Goal: Transaction & Acquisition: Purchase product/service

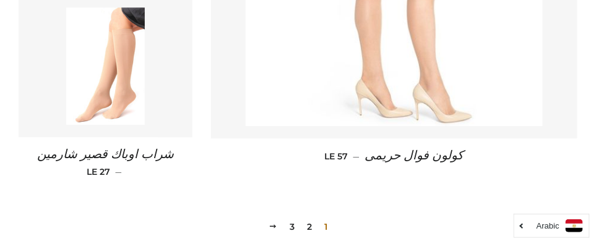
scroll to position [1795, 0]
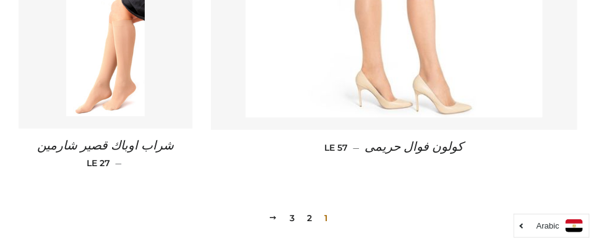
click at [308, 209] on link "2" at bounding box center [309, 218] width 15 height 19
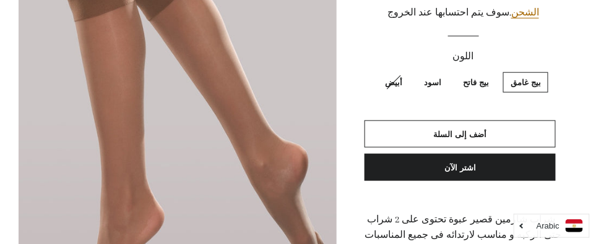
scroll to position [185, 0]
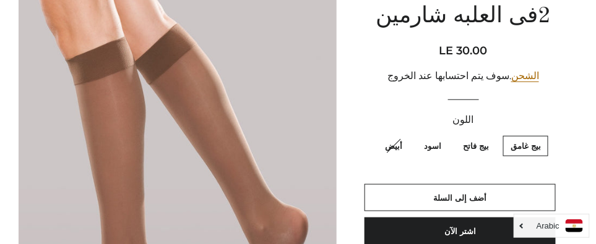
click at [480, 144] on label "بيج فاتح" at bounding box center [476, 146] width 41 height 20
click at [492, 135] on فاتح "بيج فاتح" at bounding box center [492, 134] width 1 height 1
radio فاتح "true"
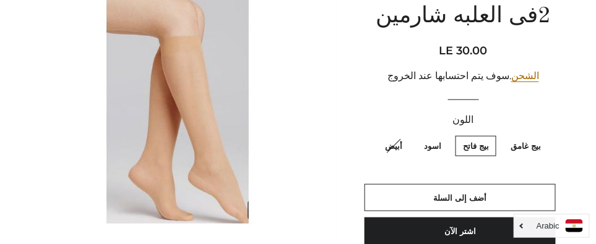
click at [434, 149] on label "اسود" at bounding box center [433, 146] width 32 height 20
click at [444, 135] on input "اسود" at bounding box center [444, 134] width 1 height 1
radio input "true"
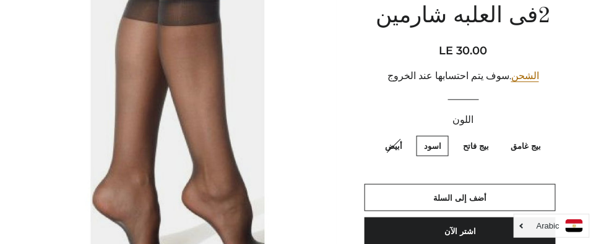
click at [524, 141] on label "بيج غامق" at bounding box center [525, 146] width 45 height 20
click at [544, 135] on غامق "بيج غامق" at bounding box center [544, 134] width 1 height 1
radio غامق "true"
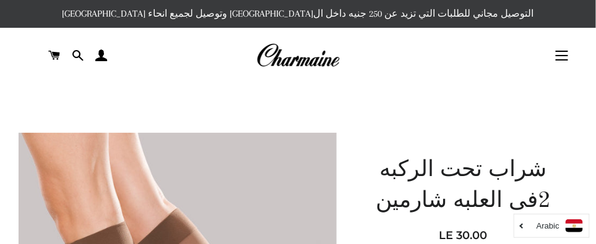
scroll to position [124, 0]
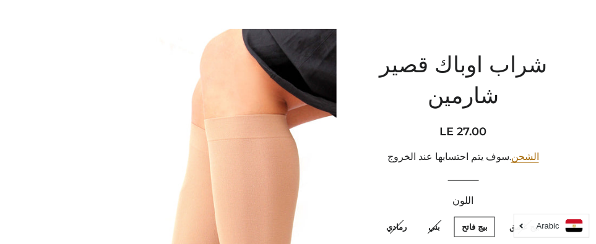
scroll to position [124, 0]
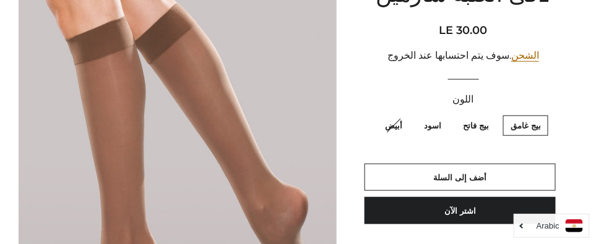
scroll to position [185, 0]
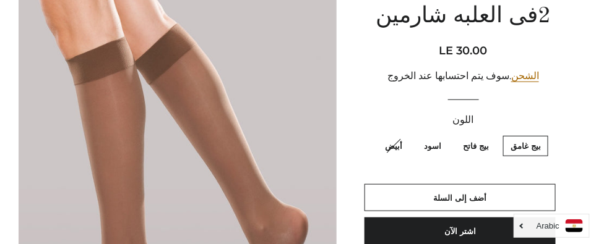
click at [525, 145] on label "بيج غامق" at bounding box center [525, 146] width 45 height 20
click at [544, 135] on غامق "بيج غامق" at bounding box center [544, 134] width 1 height 1
click at [456, 197] on span "أضف إلى السلة" at bounding box center [460, 198] width 53 height 10
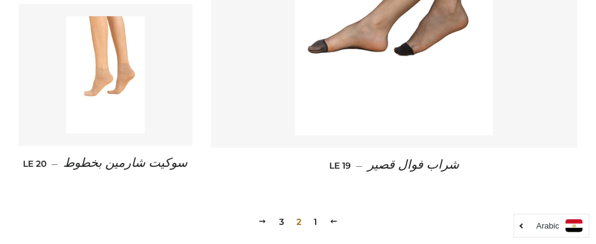
scroll to position [1919, 0]
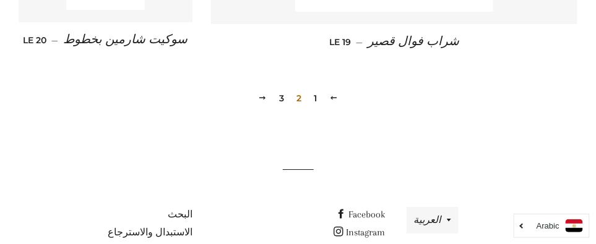
click at [282, 96] on link "3" at bounding box center [281, 98] width 15 height 19
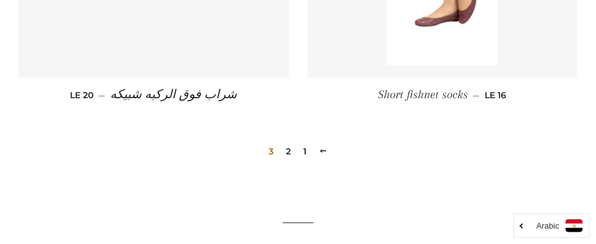
scroll to position [681, 0]
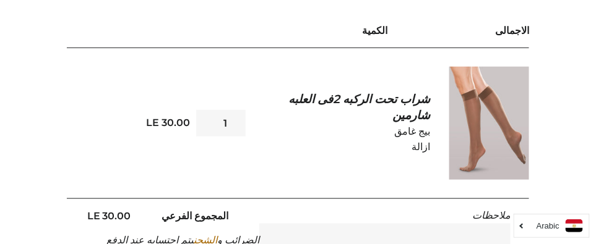
scroll to position [309, 0]
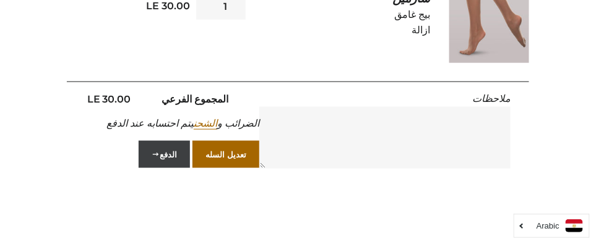
click at [170, 155] on button "الدفع" at bounding box center [164, 154] width 51 height 27
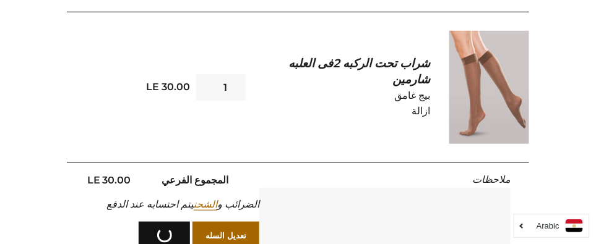
scroll to position [247, 0]
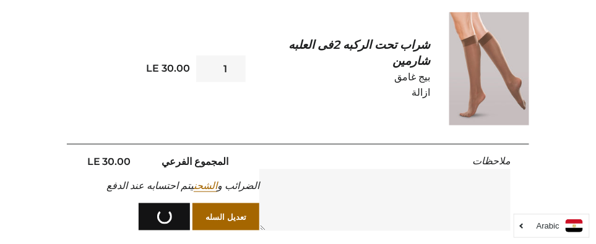
click at [480, 64] on img at bounding box center [489, 68] width 80 height 113
